Goal: Navigation & Orientation: Find specific page/section

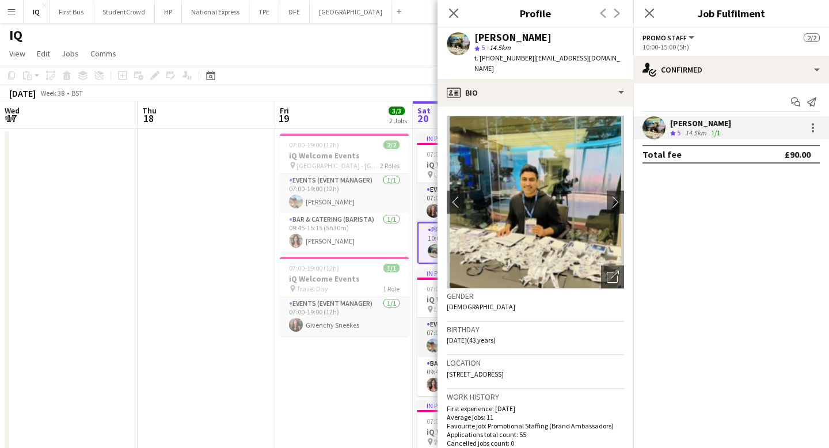
scroll to position [0, 275]
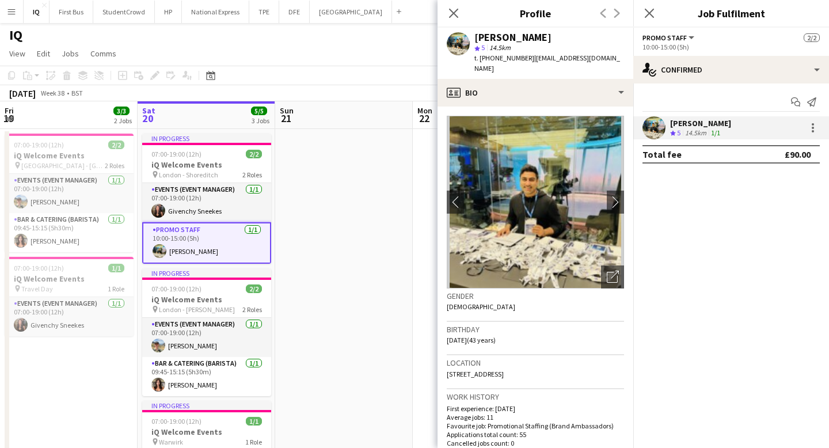
click at [340, 77] on app-toolbar "Copy Paste Paste Command V Paste with crew Command Shift V Paste linked Job [GE…" at bounding box center [414, 76] width 829 height 20
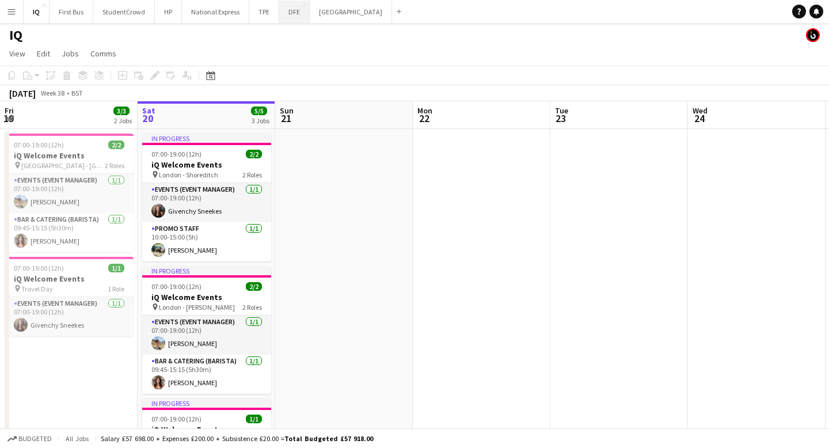
click at [286, 15] on button "DFE Close" at bounding box center [294, 12] width 31 height 22
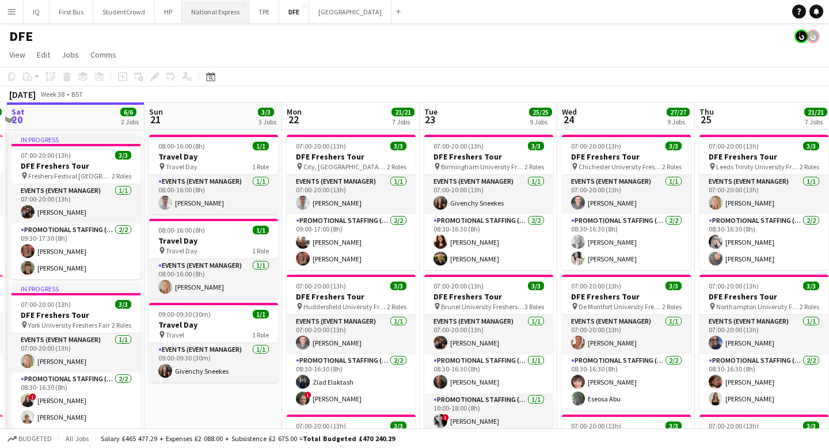
click at [203, 17] on button "National Express Close" at bounding box center [215, 12] width 67 height 22
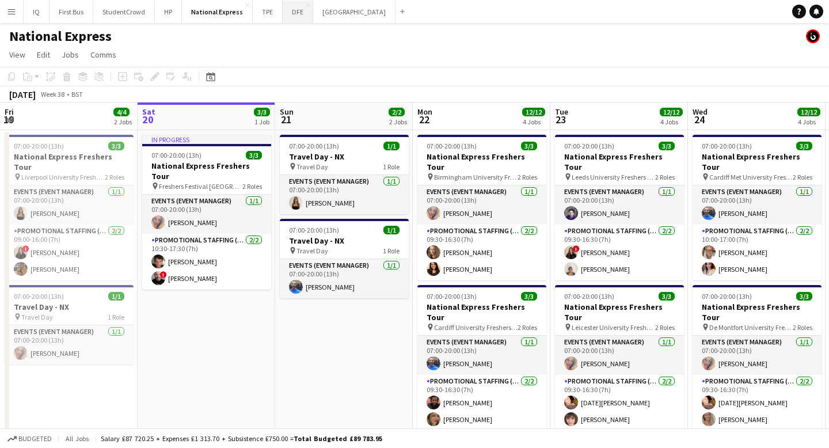
click at [293, 12] on button "DFE Close" at bounding box center [298, 12] width 31 height 22
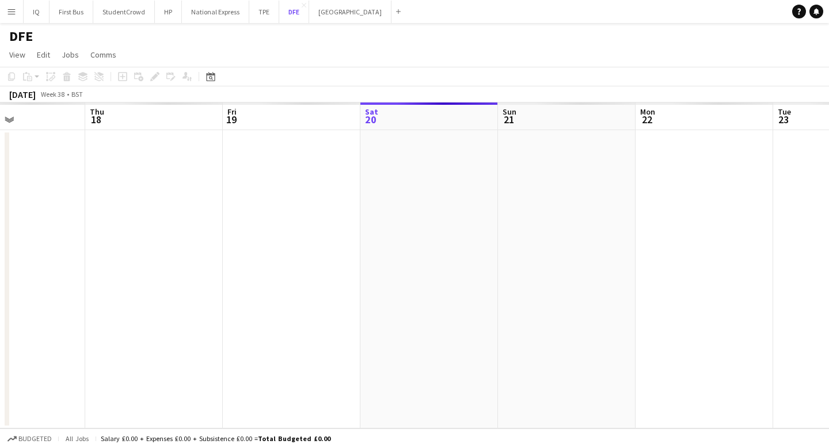
scroll to position [0, 270]
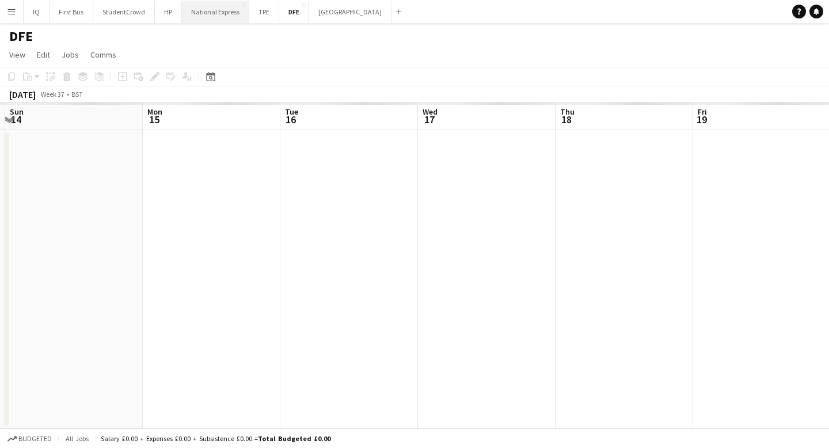
click at [220, 6] on button "National Express Close" at bounding box center [215, 12] width 67 height 22
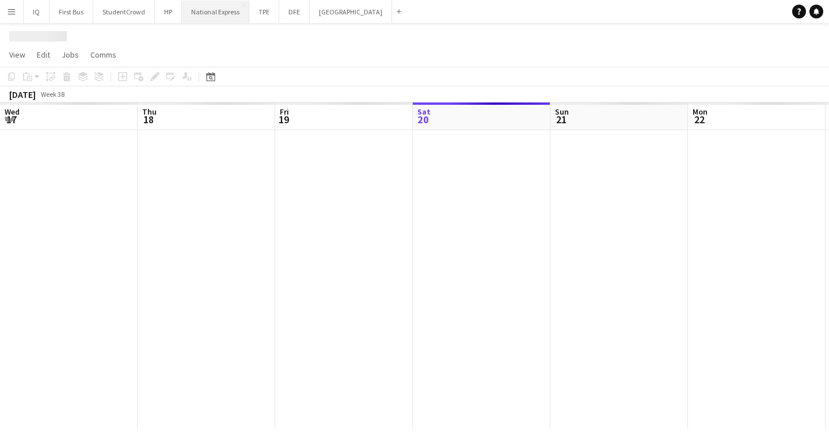
scroll to position [0, 275]
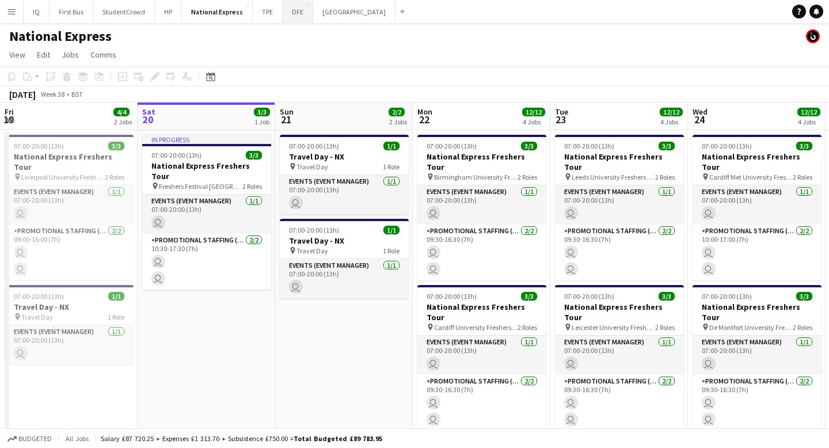
click at [294, 14] on button "DFE Close" at bounding box center [298, 12] width 31 height 22
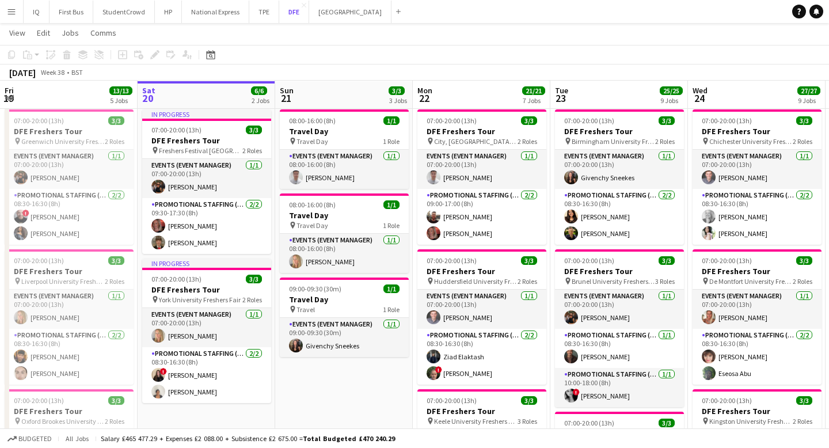
scroll to position [24, 0]
